Goal: Task Accomplishment & Management: Use online tool/utility

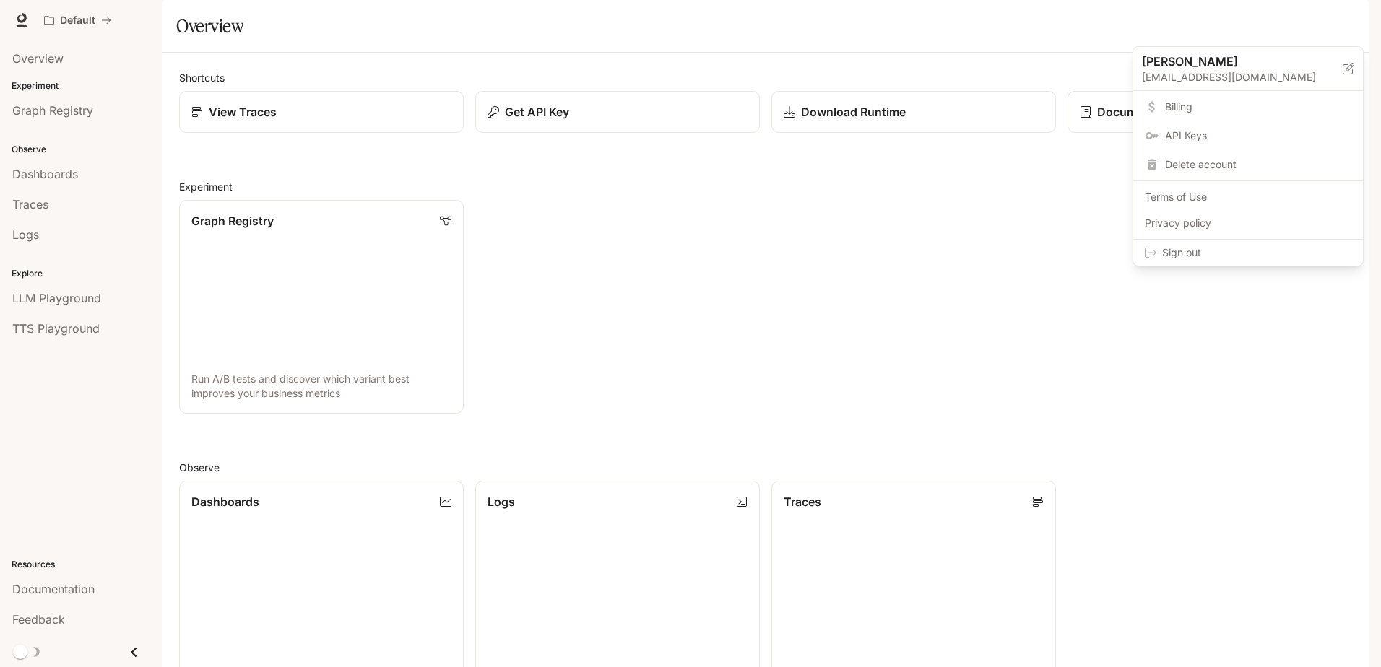
click at [983, 208] on div at bounding box center [690, 333] width 1381 height 667
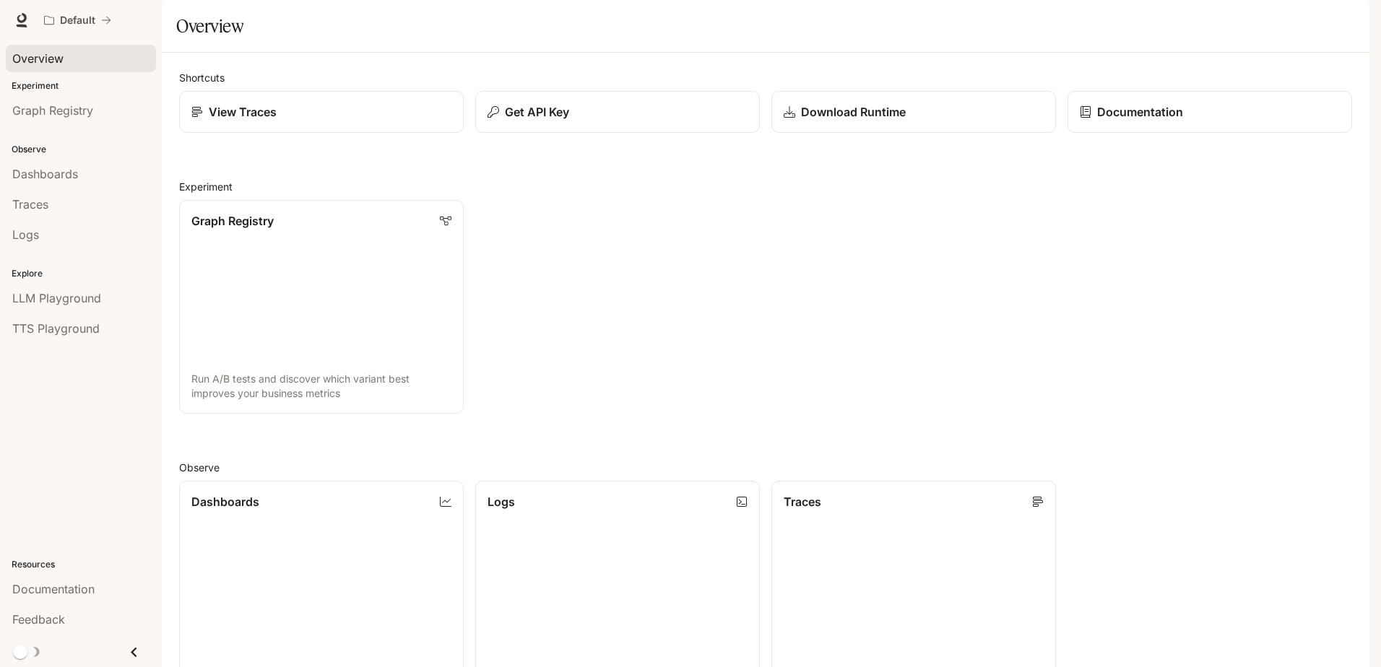
click at [51, 67] on link "Overview" at bounding box center [81, 58] width 150 height 27
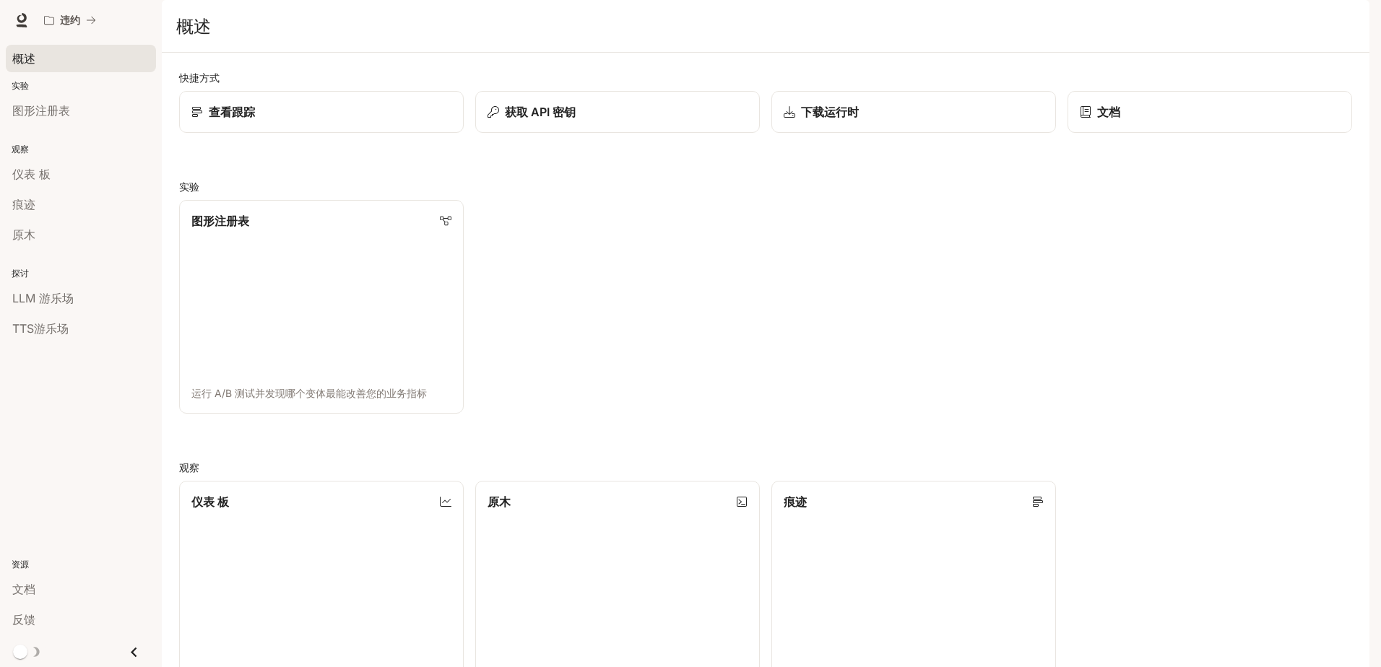
click at [87, 55] on div "概述" at bounding box center [80, 58] width 137 height 17
click at [236, 121] on p "查看跟踪" at bounding box center [230, 111] width 47 height 17
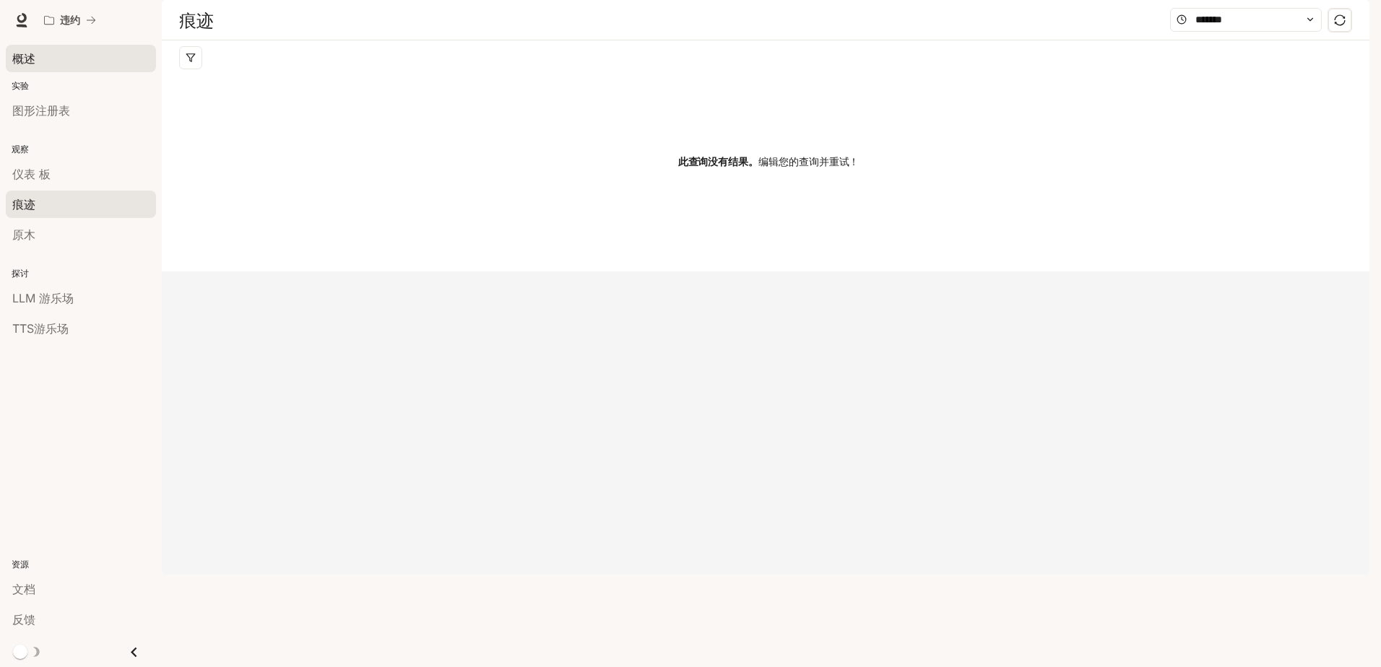
click at [90, 61] on div "概述" at bounding box center [80, 58] width 137 height 17
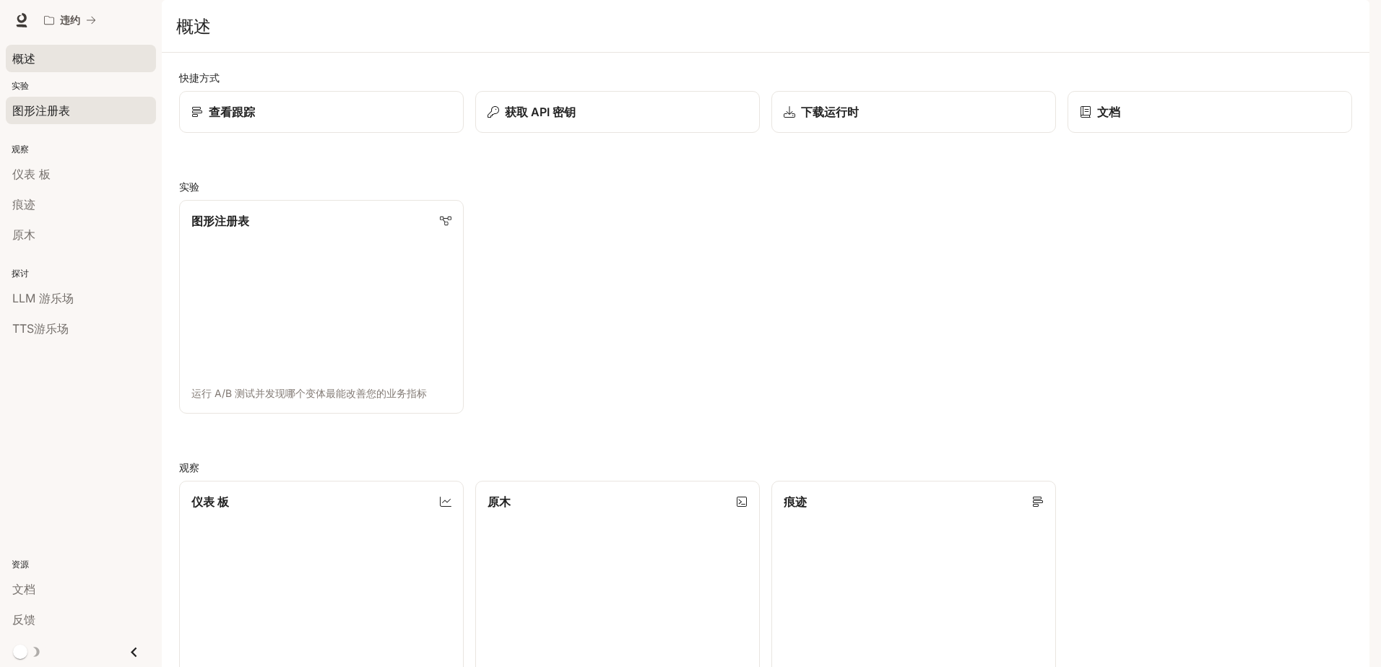
click at [19, 107] on span "图形注册表" at bounding box center [41, 110] width 58 height 17
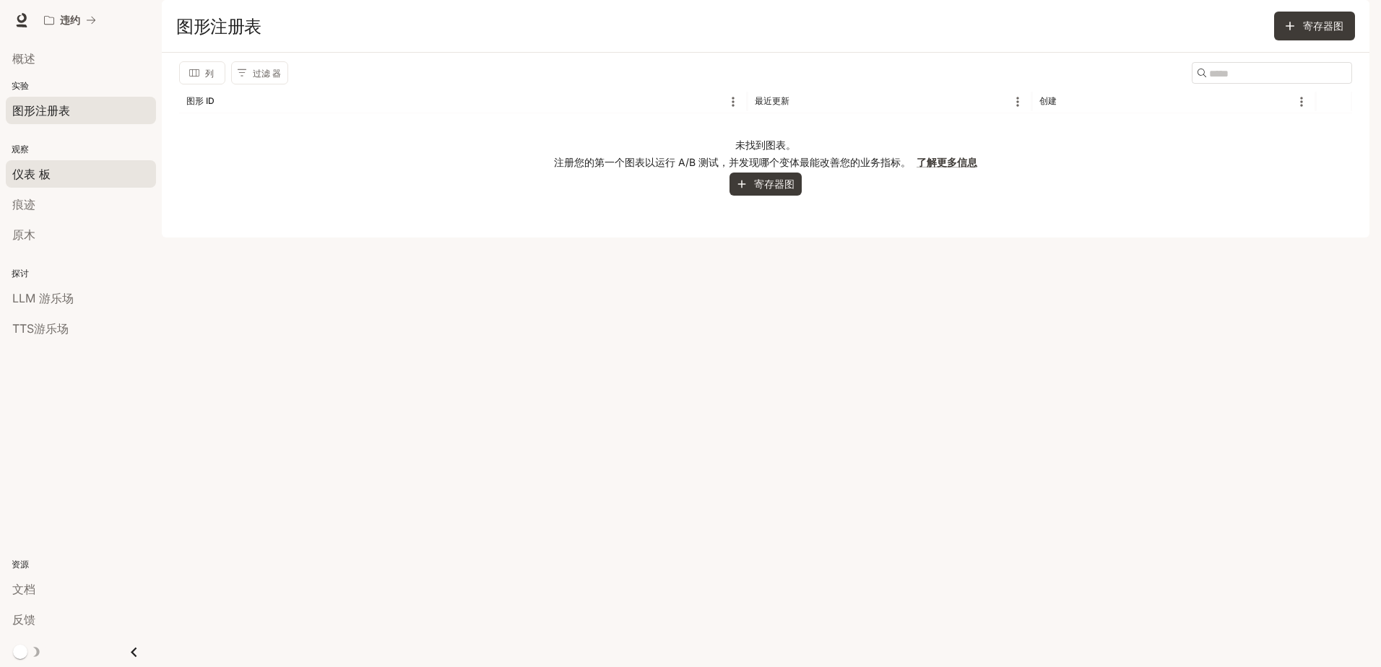
click at [77, 179] on div "仪表 板" at bounding box center [80, 173] width 137 height 17
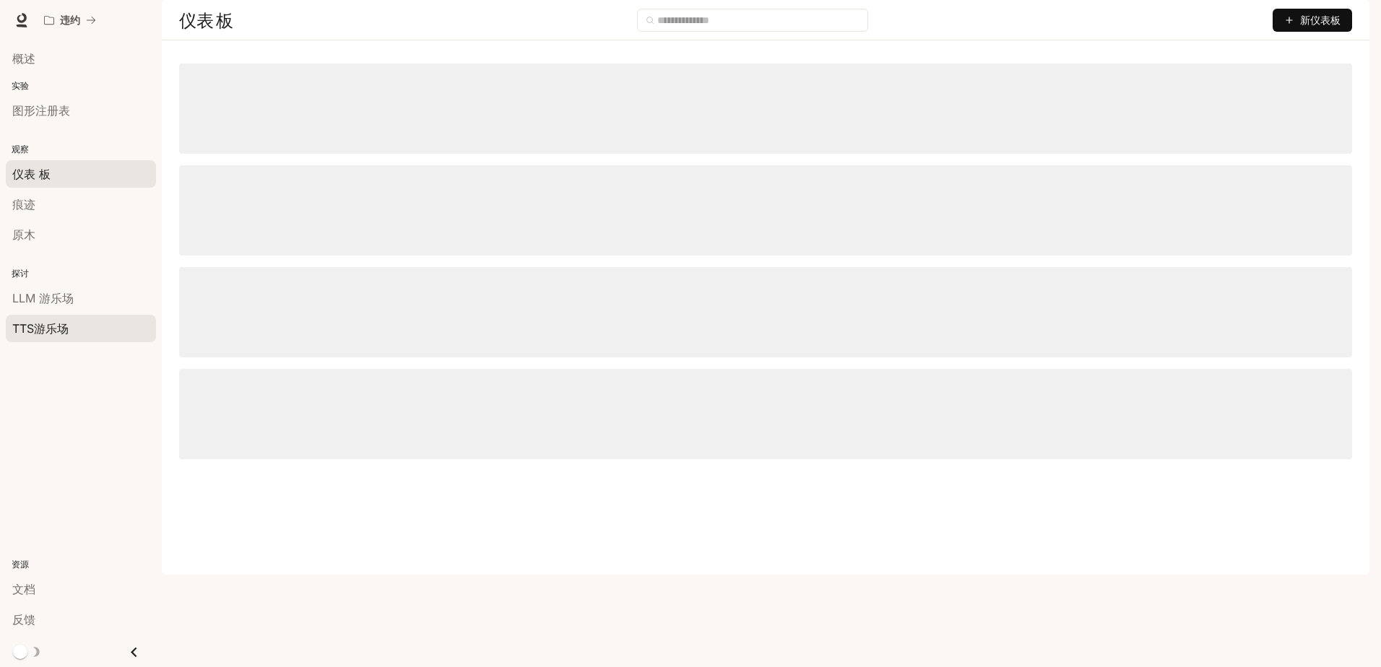
click at [79, 335] on div "TTS游乐场" at bounding box center [80, 328] width 137 height 17
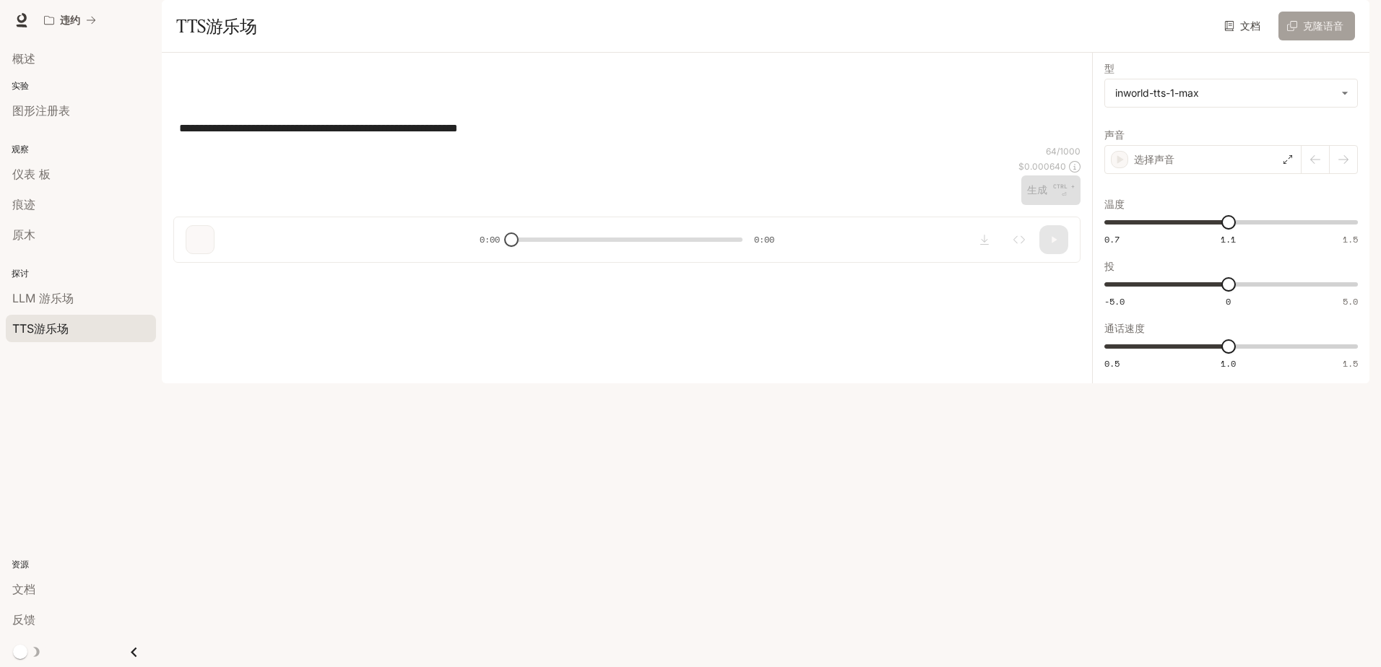
click at [1325, 40] on button "克隆语音" at bounding box center [1316, 26] width 77 height 29
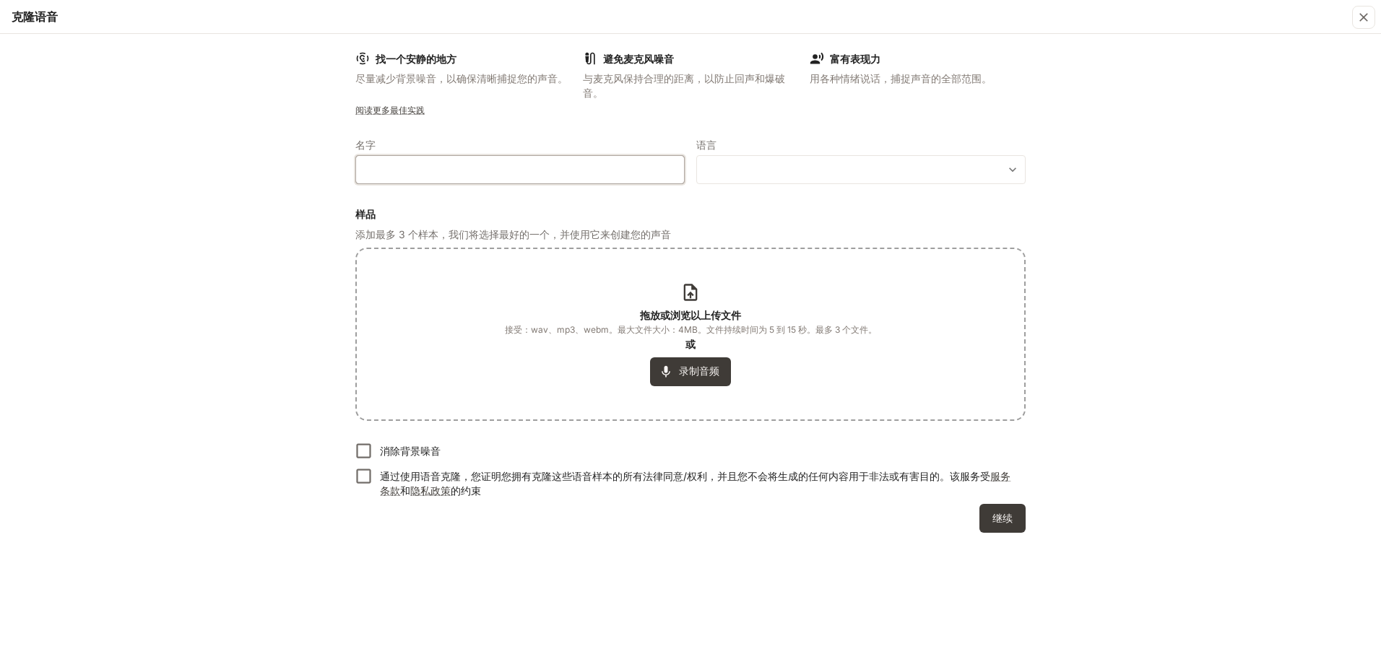
click at [554, 172] on input "text" at bounding box center [520, 169] width 328 height 14
type input "****"
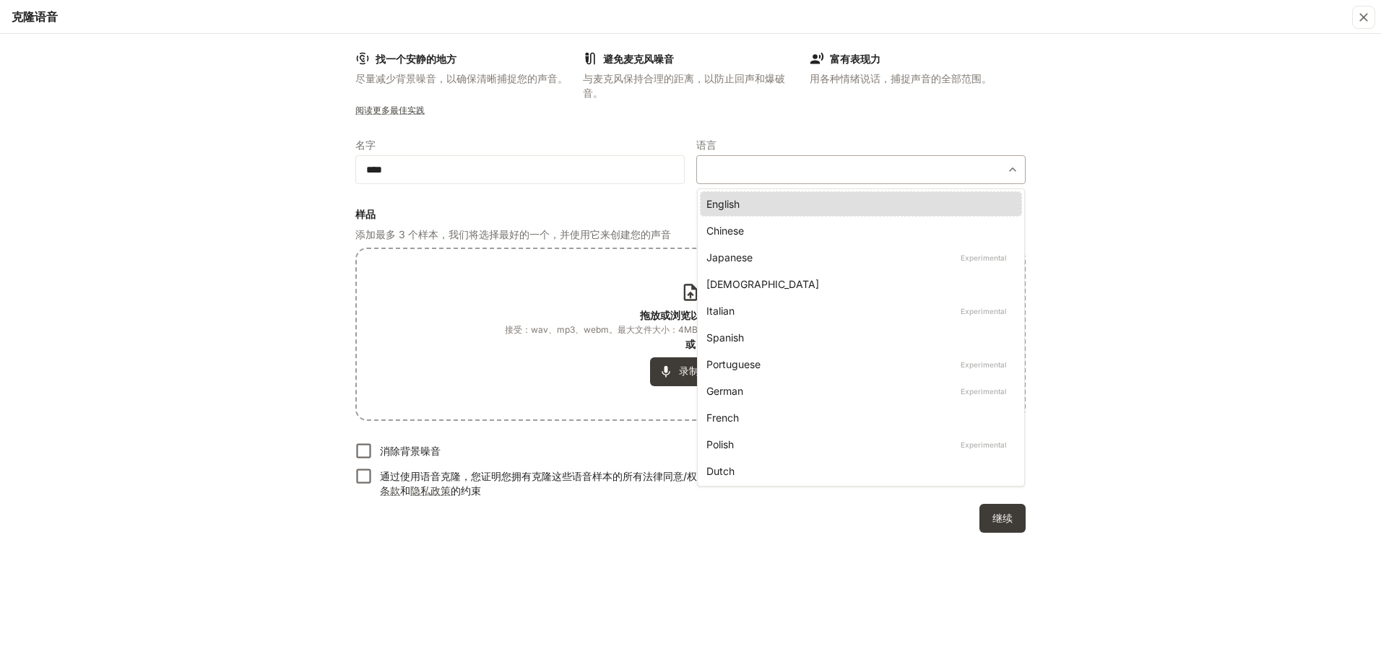
click at [730, 167] on body "**********" at bounding box center [690, 333] width 1381 height 667
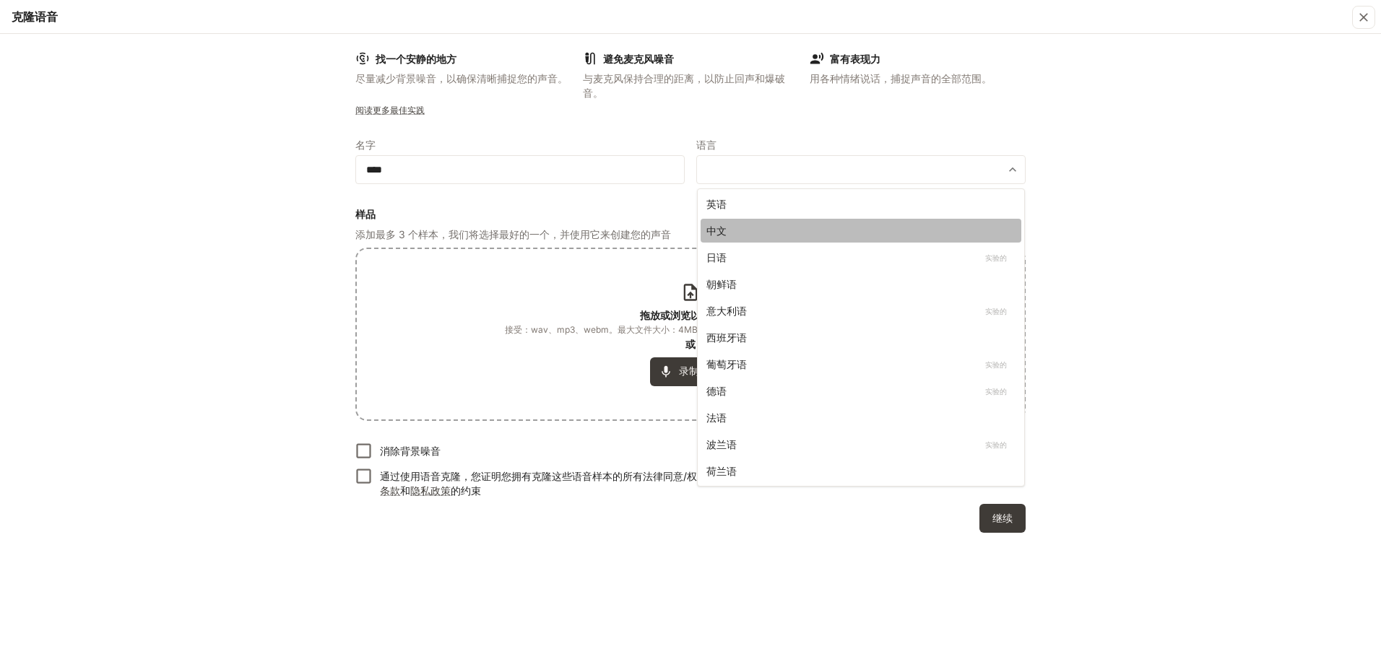
click at [755, 230] on div "中文" at bounding box center [857, 230] width 303 height 15
type input "*****"
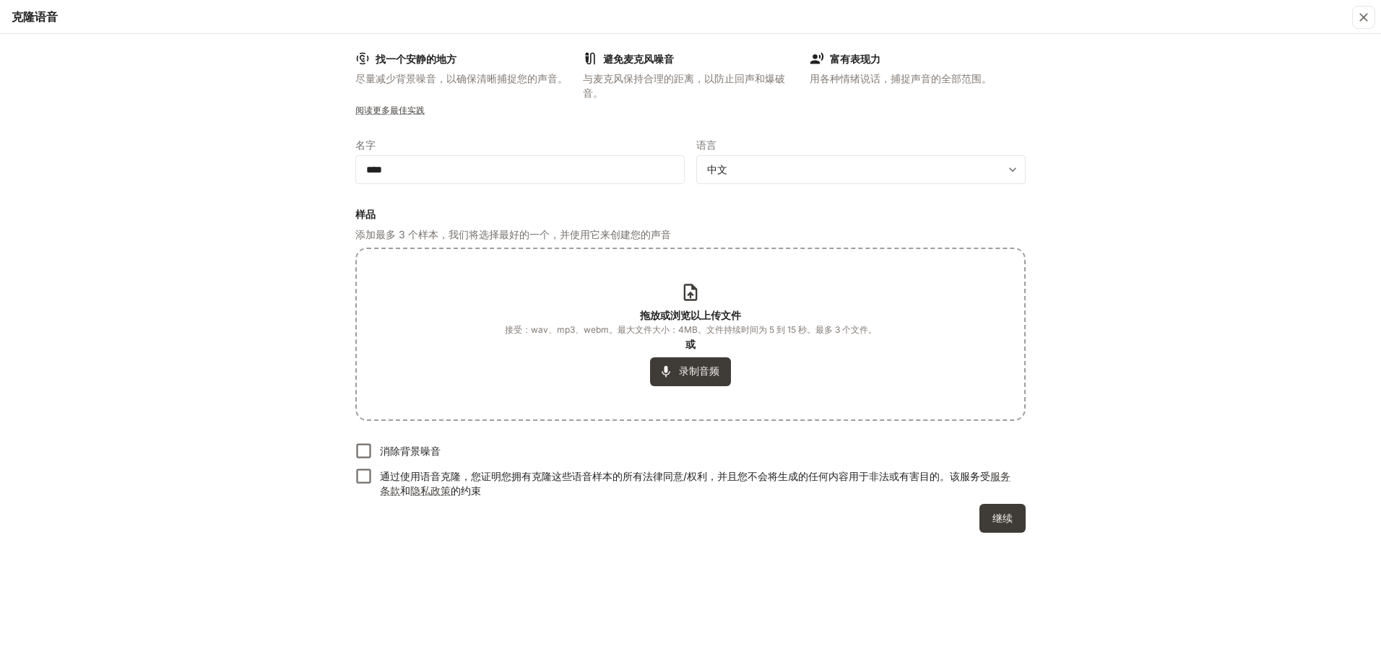
click at [719, 392] on div "拖放或浏览以上传文件 接受：wav、mp3、webm。最大文件大小：4MB。文件持续时间为 5 到 15 秒。最多 3 个文件。 或 录制音频" at bounding box center [690, 334] width 667 height 170
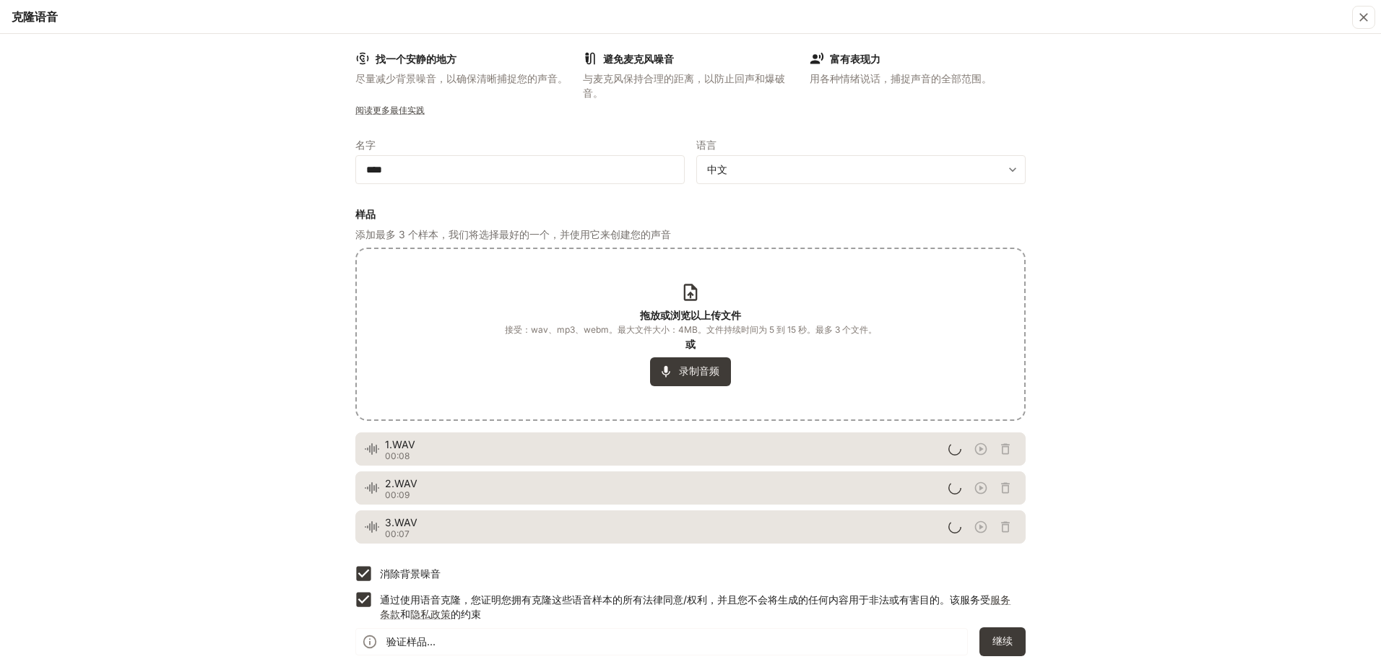
scroll to position [6, 0]
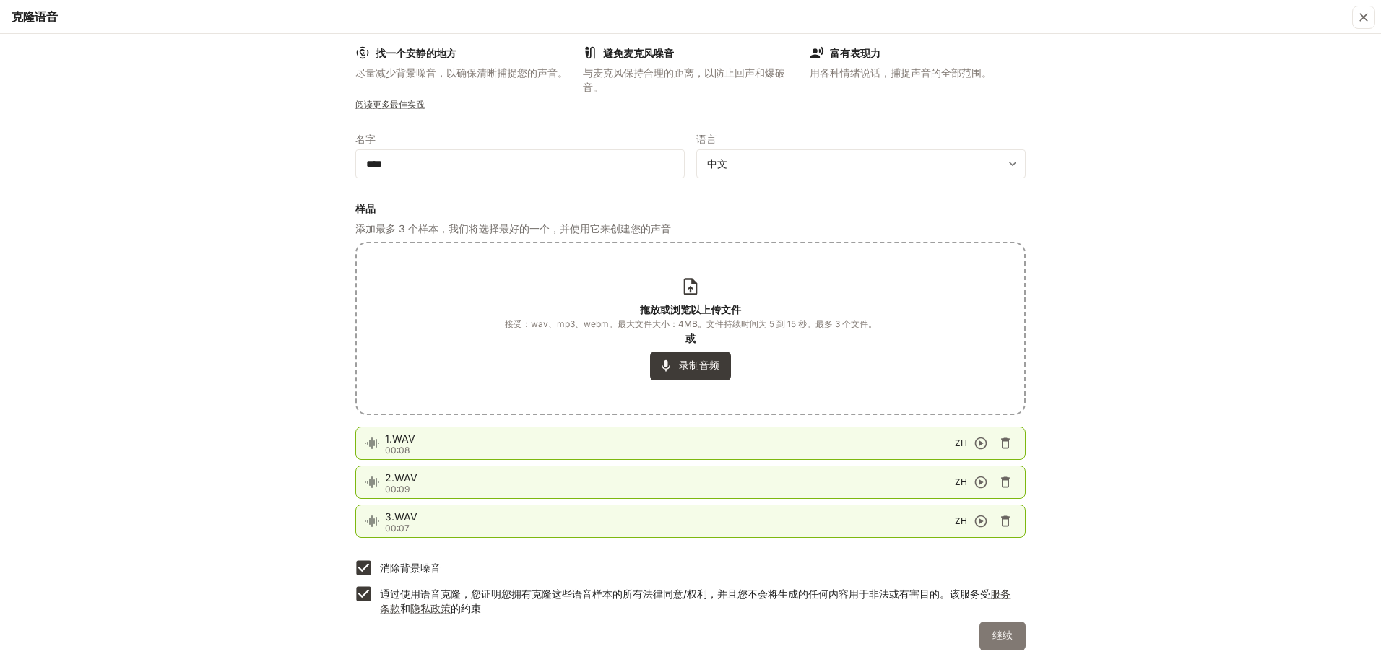
click at [1012, 635] on button "继续" at bounding box center [1002, 636] width 46 height 29
